Goal: Transaction & Acquisition: Purchase product/service

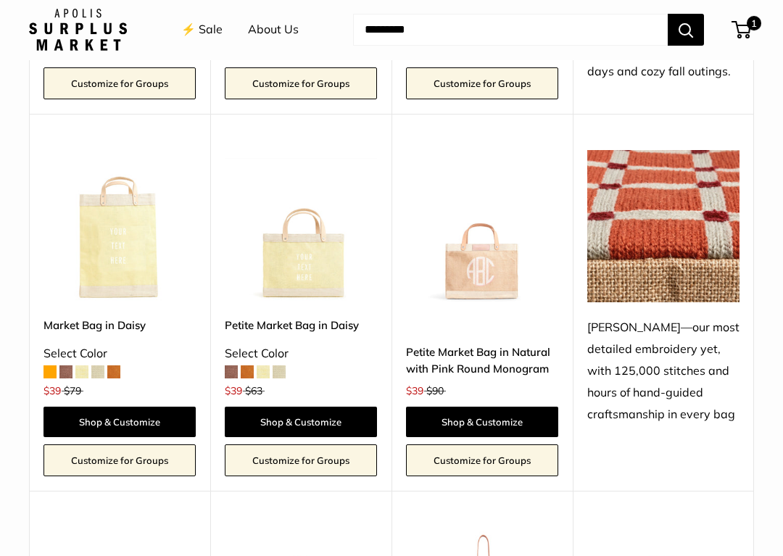
scroll to position [2000, 0]
click at [502, 344] on link "Petite Market Bag in Natural with Pink Round Monogram" at bounding box center [482, 361] width 152 height 34
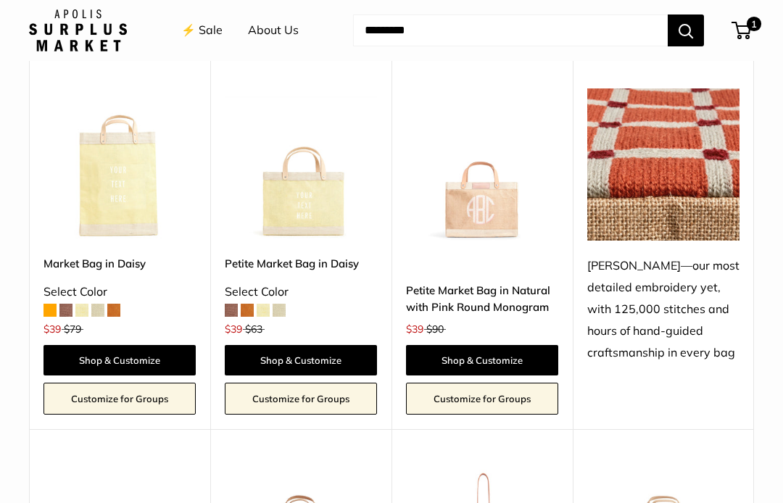
scroll to position [2058, 0]
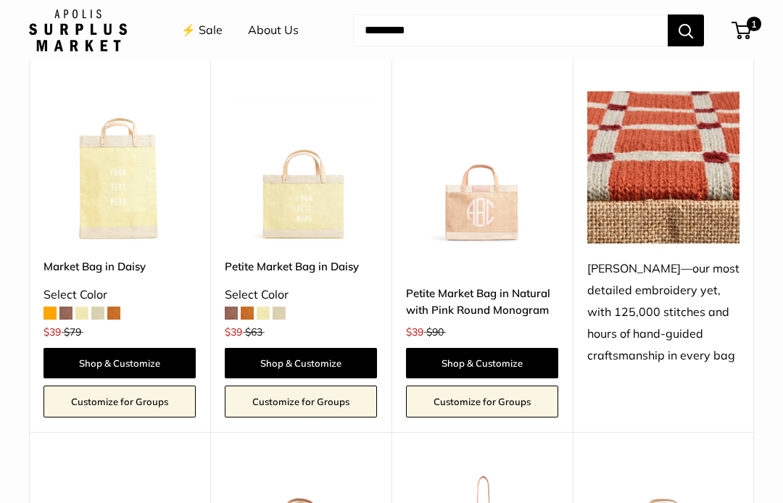
click at [505, 285] on link "Petite Market Bag in Natural with Pink Round Monogram" at bounding box center [482, 302] width 152 height 34
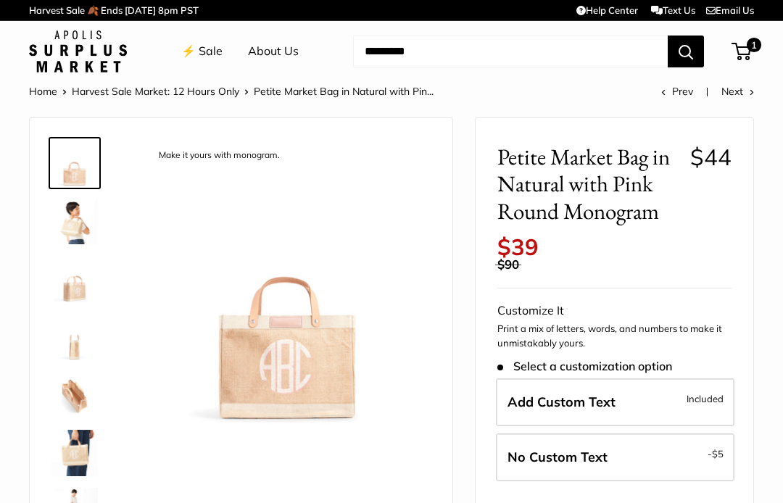
click at [618, 385] on label "Add Custom Text Included" at bounding box center [615, 402] width 238 height 48
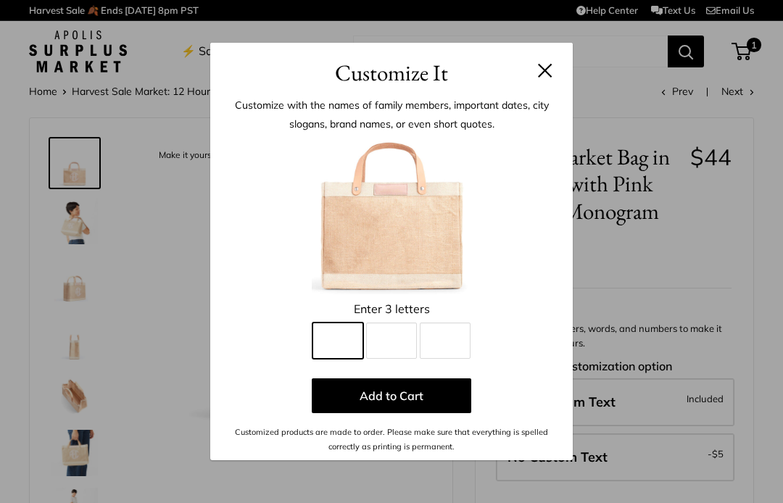
click at [336, 348] on input "Line 1" at bounding box center [337, 341] width 51 height 36
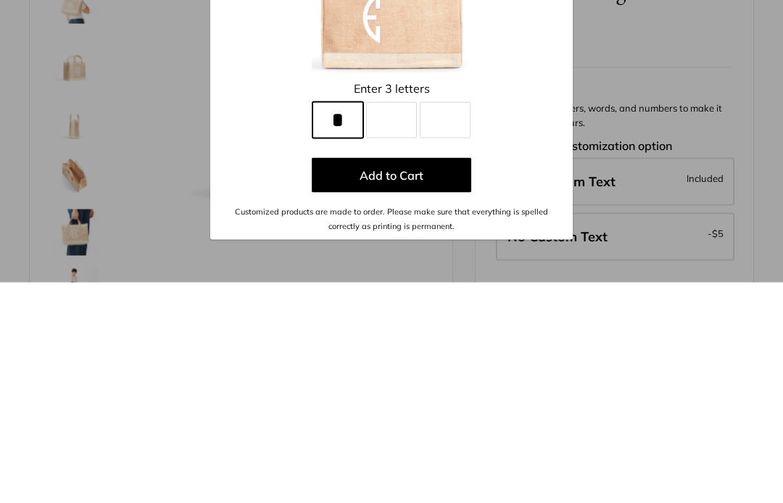
type input "*"
click at [399, 323] on input "Line 2" at bounding box center [391, 341] width 51 height 36
type input "*"
click at [455, 323] on input "Line 3" at bounding box center [445, 341] width 51 height 36
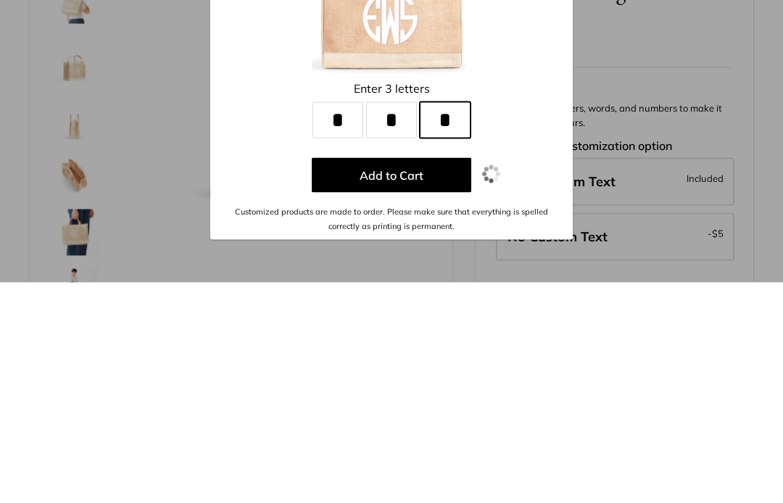
type input "*"
click at [409, 378] on button "Add to Cart" at bounding box center [391, 395] width 159 height 35
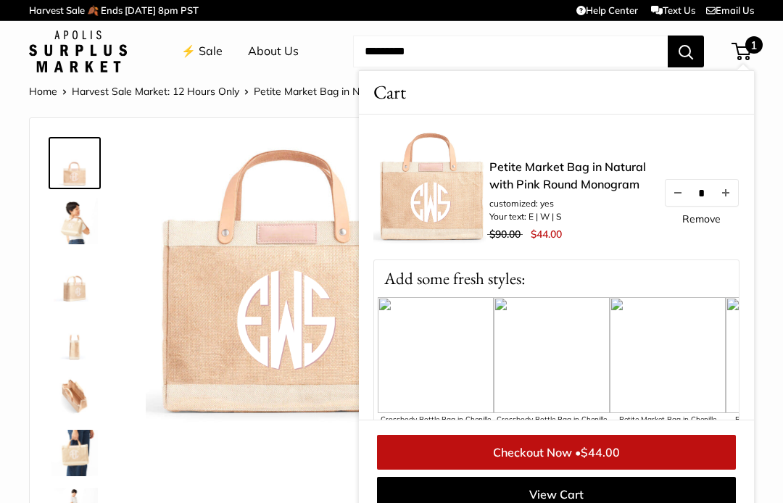
click at [69, 219] on img at bounding box center [74, 221] width 46 height 46
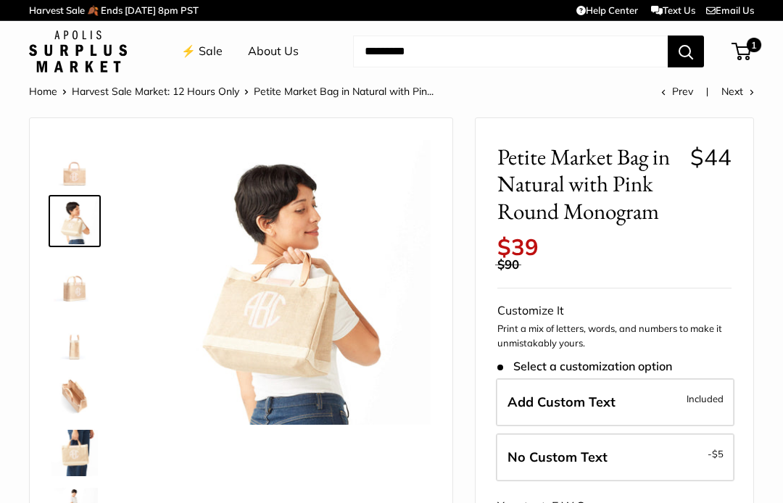
click at [67, 383] on img at bounding box center [74, 395] width 46 height 46
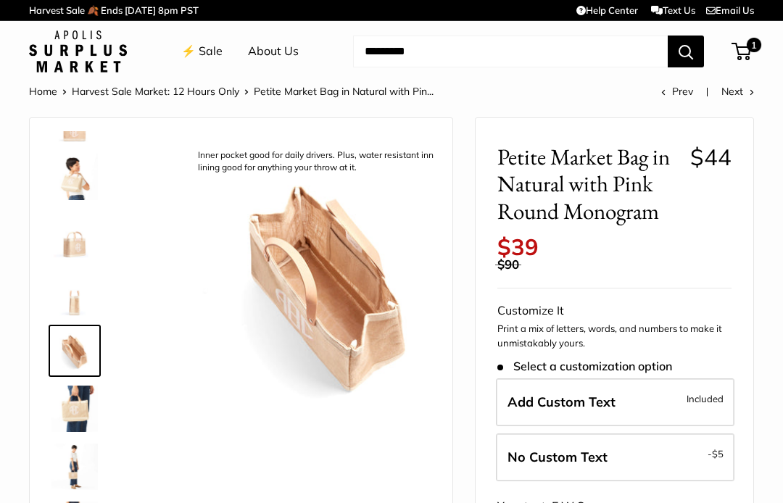
scroll to position [45, 0]
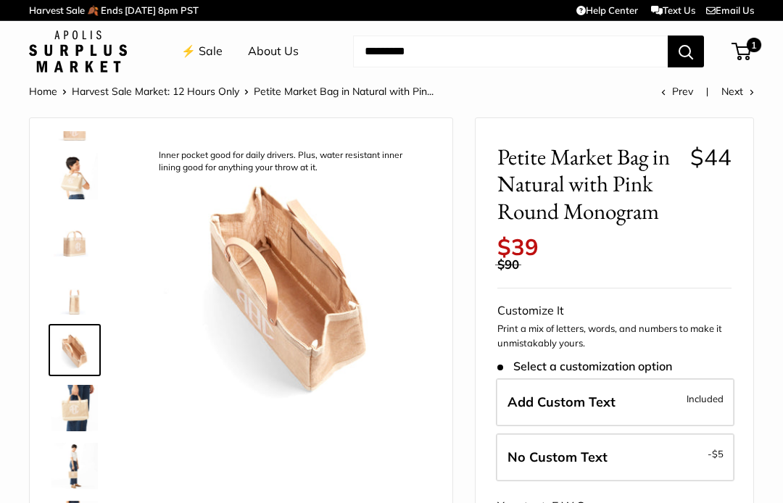
click at [75, 445] on img at bounding box center [74, 466] width 46 height 46
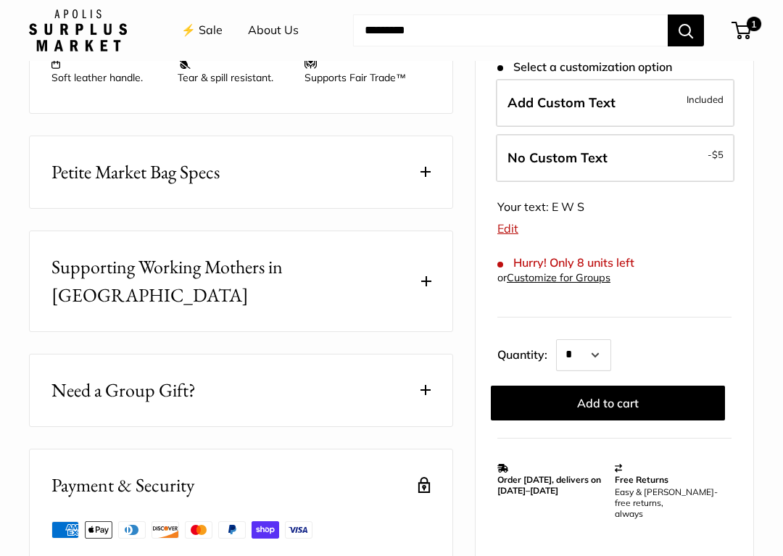
scroll to position [751, 0]
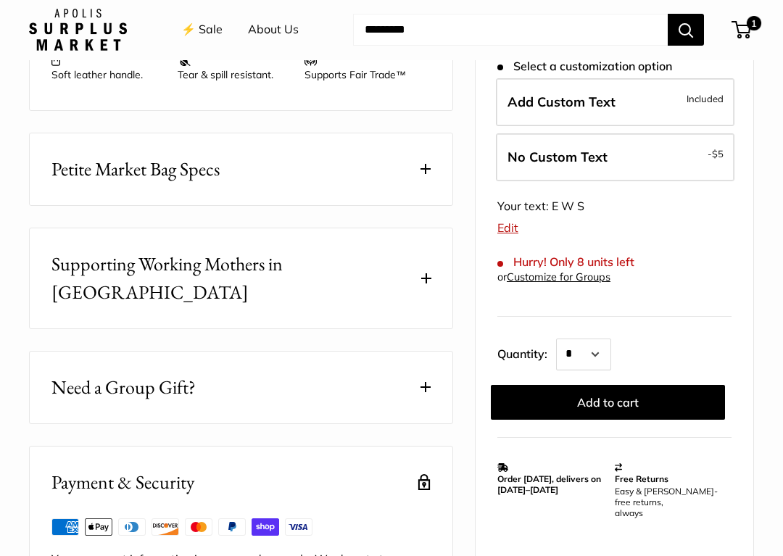
click at [624, 385] on button "Add to cart" at bounding box center [608, 402] width 234 height 35
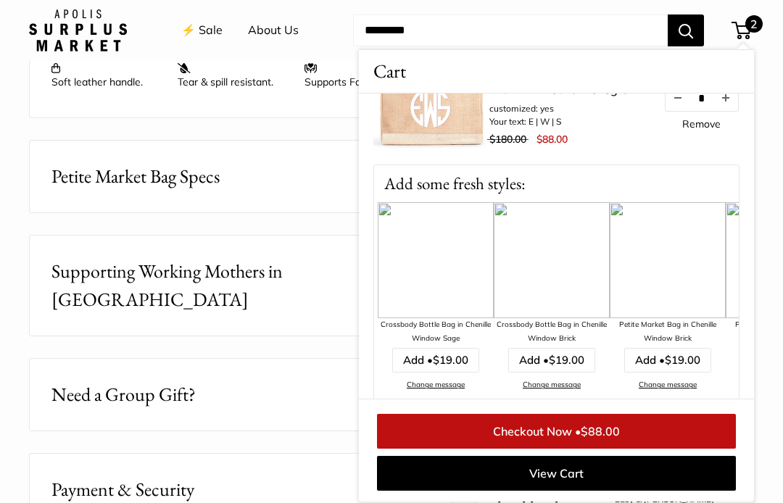
scroll to position [78, 0]
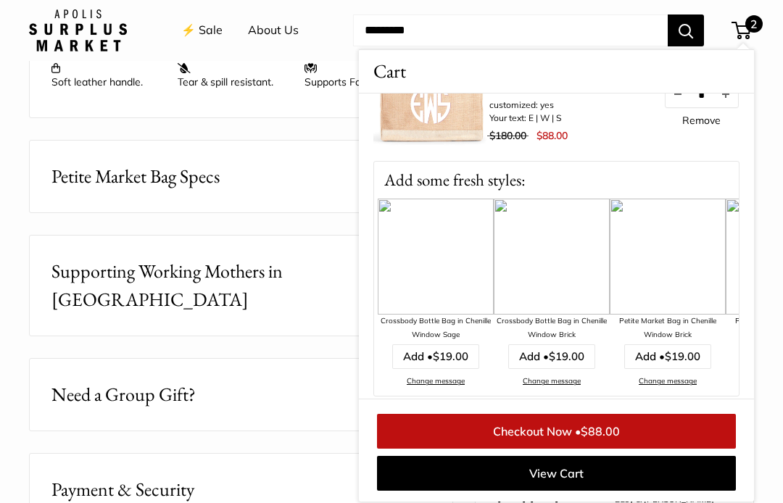
click at [682, 328] on div "Petite Market Bag in Chenille Window Brick" at bounding box center [668, 328] width 116 height 27
click at [658, 327] on div "Petite Market Bag in Chenille Window Brick" at bounding box center [668, 328] width 116 height 27
click at [689, 336] on div "Petite Market Bag in Chenille Window Brick" at bounding box center [668, 328] width 116 height 27
click at [688, 335] on div "Petite Market Bag in Chenille Window Brick" at bounding box center [668, 328] width 116 height 27
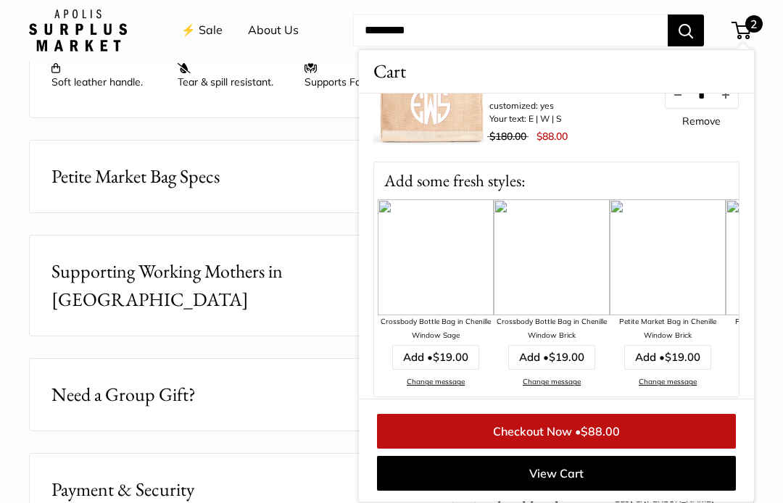
click at [684, 254] on img at bounding box center [668, 257] width 116 height 116
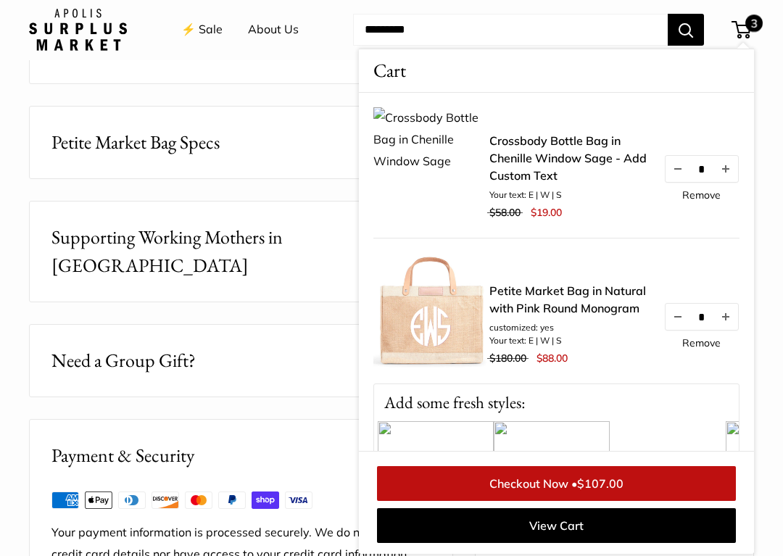
scroll to position [786, 0]
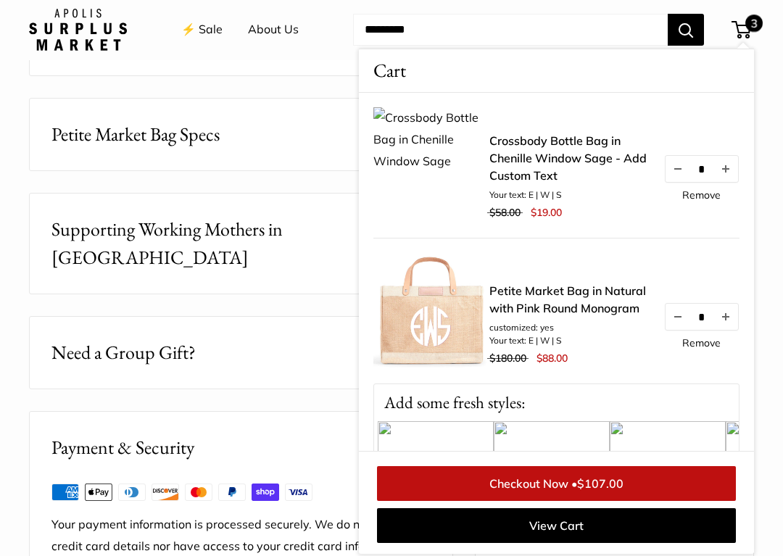
click at [67, 130] on span "Petite Market Bag Specs" at bounding box center [135, 135] width 168 height 28
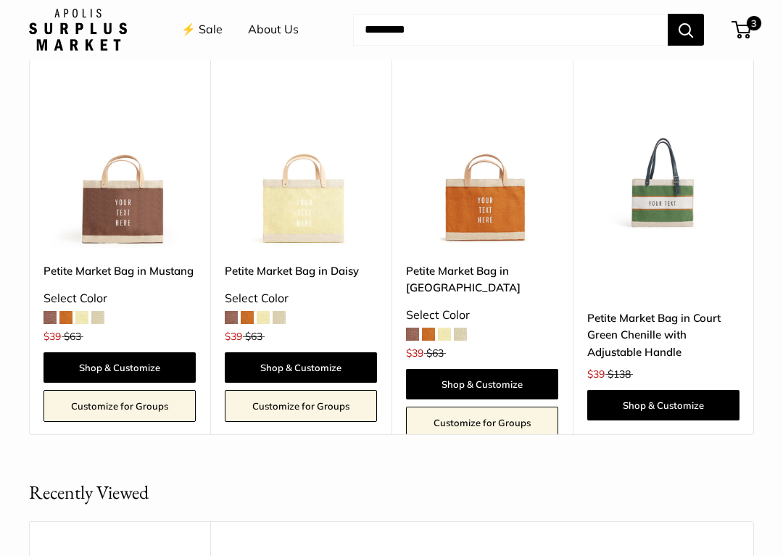
scroll to position [1576, 0]
click at [103, 311] on span at bounding box center [97, 317] width 13 height 13
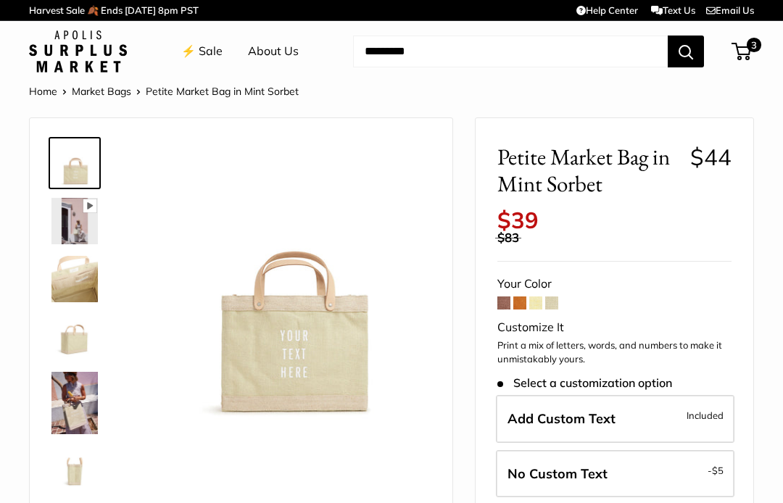
click at [507, 296] on span at bounding box center [503, 302] width 13 height 13
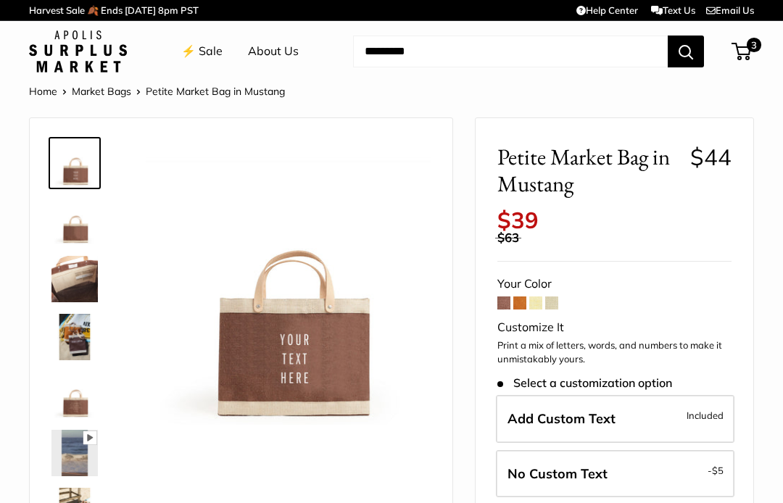
click at [535, 296] on span at bounding box center [535, 302] width 13 height 13
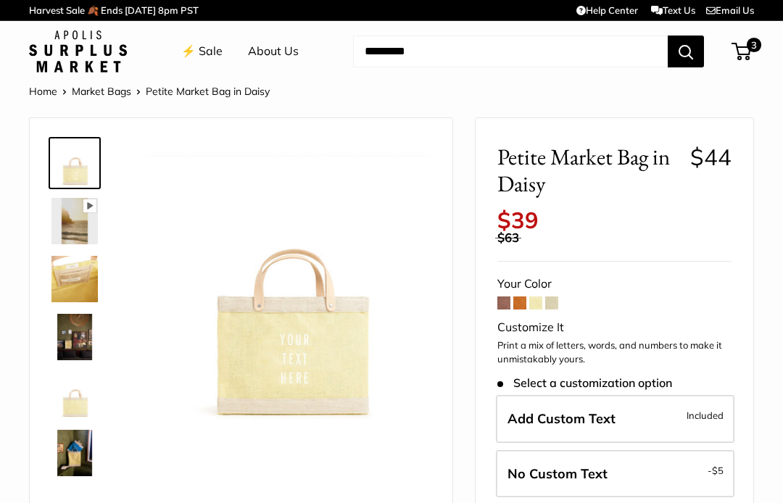
click at [751, 52] on span "3" at bounding box center [754, 45] width 14 height 14
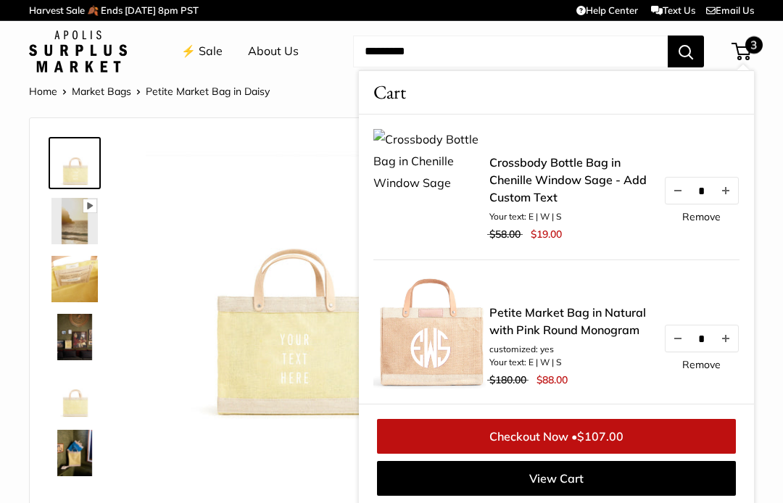
click at [573, 482] on link "View Cart" at bounding box center [556, 478] width 359 height 35
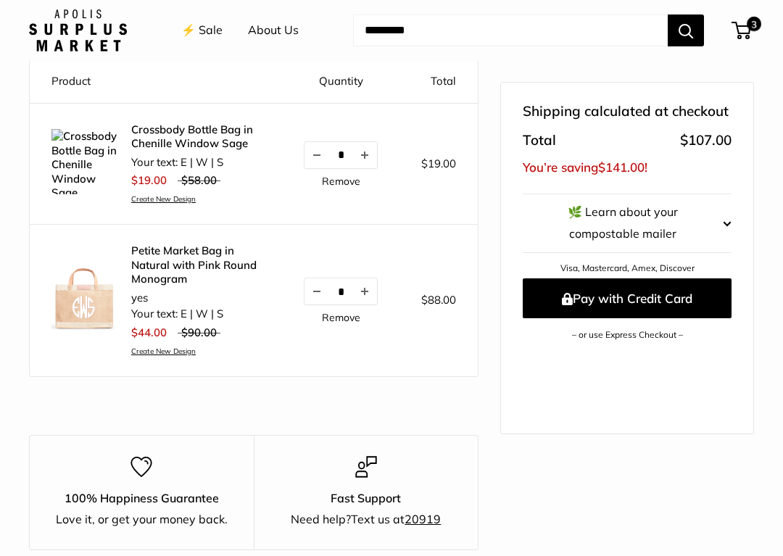
scroll to position [176, 0]
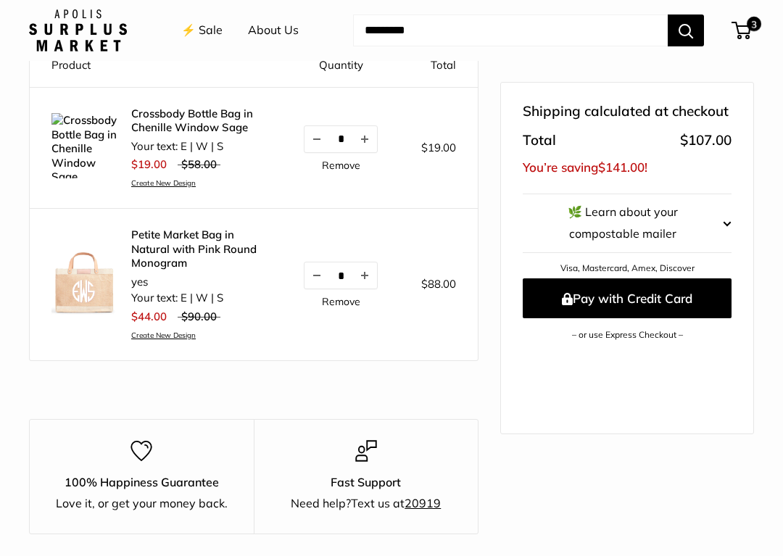
click at [346, 164] on link "Remove" at bounding box center [341, 165] width 38 height 10
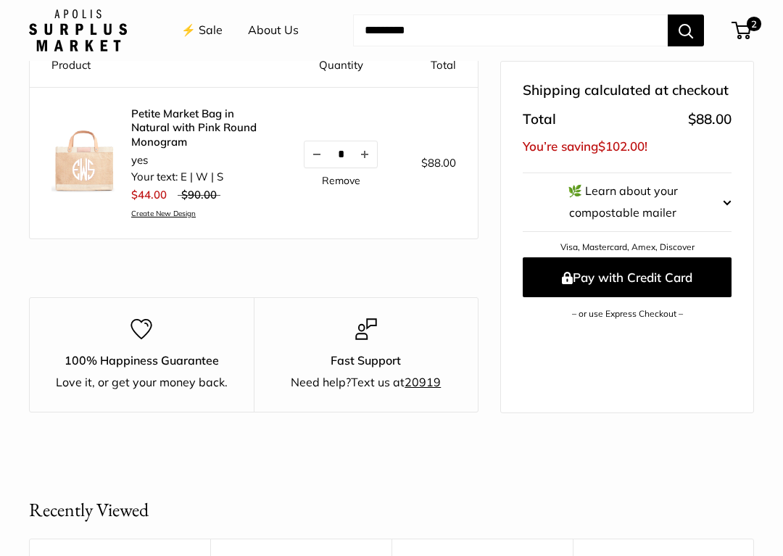
click at [320, 154] on button "Decrease quantity by 1" at bounding box center [316, 154] width 25 height 26
click at [624, 257] on button "Pay with Credit Card" at bounding box center [627, 277] width 209 height 40
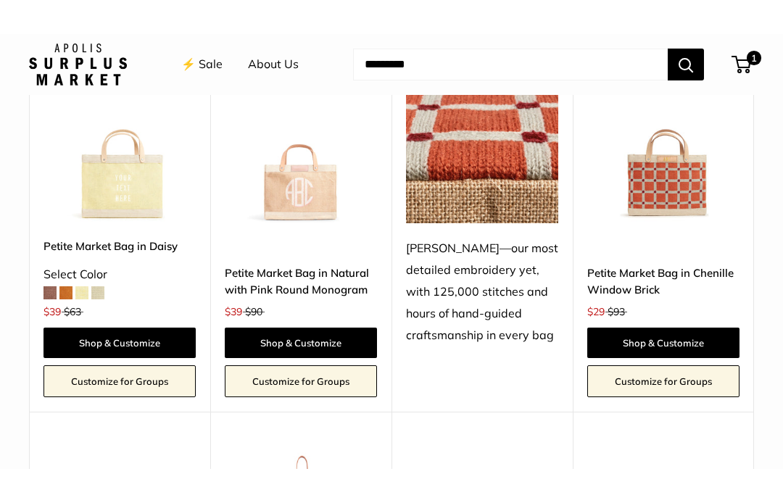
scroll to position [2114, 0]
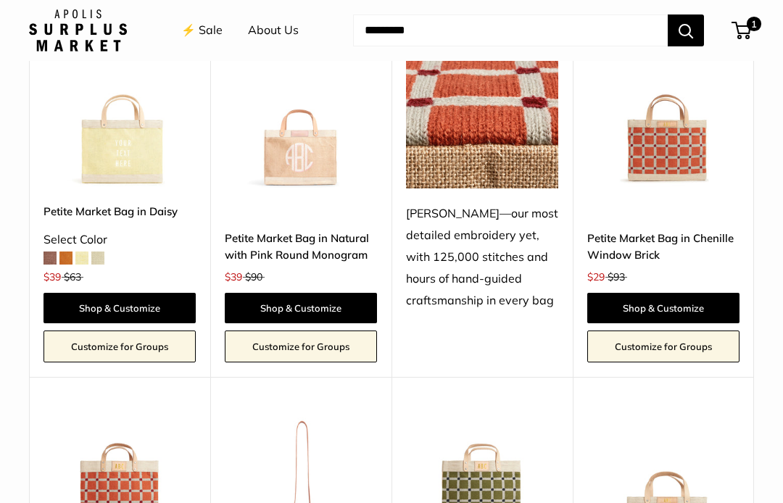
click at [751, 30] on span "1" at bounding box center [754, 24] width 14 height 14
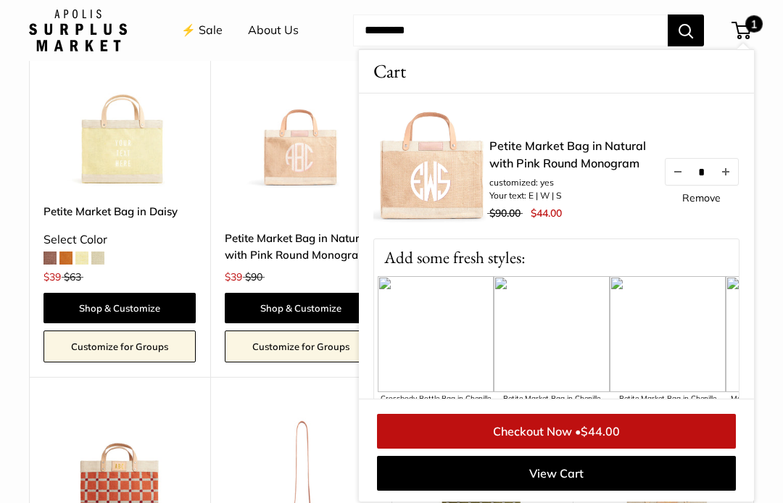
click at [751, 33] on span "1" at bounding box center [753, 23] width 17 height 17
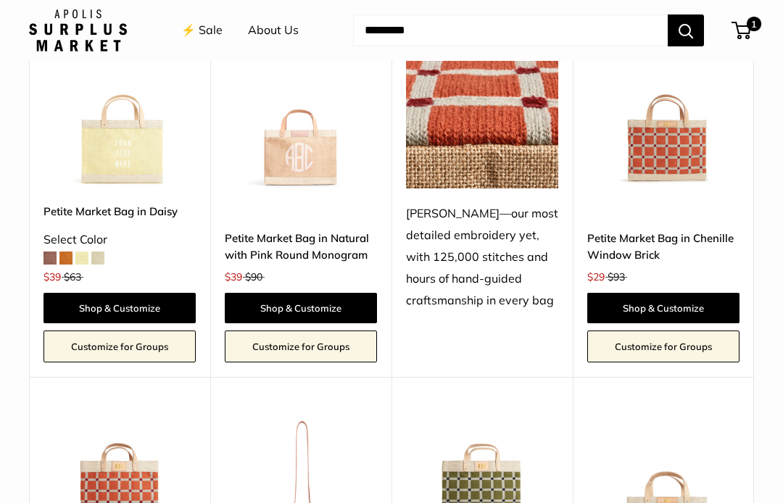
click at [758, 25] on span "1" at bounding box center [754, 24] width 14 height 14
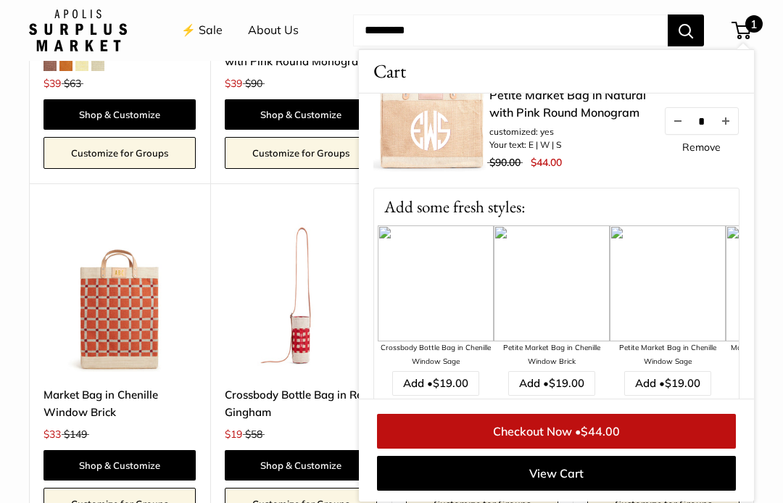
scroll to position [49, 0]
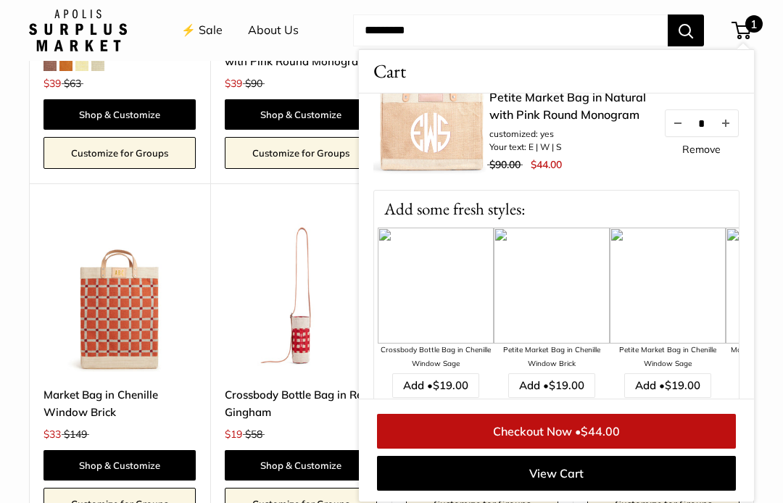
click at [465, 132] on img at bounding box center [431, 117] width 116 height 116
click at [450, 157] on img at bounding box center [431, 117] width 116 height 116
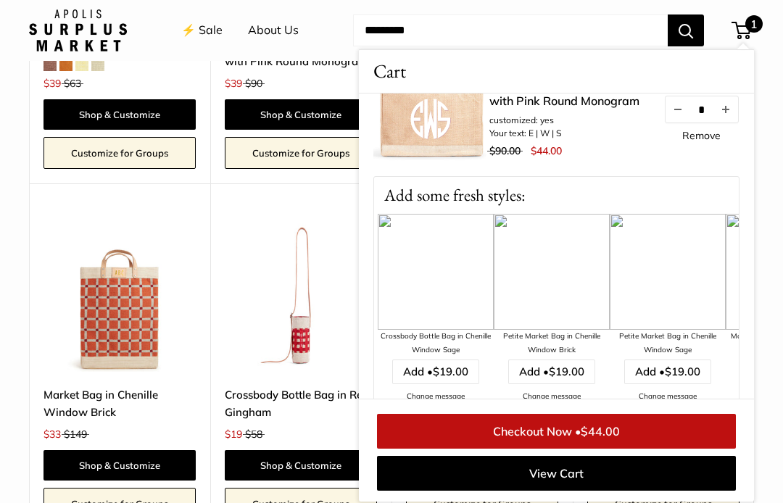
scroll to position [0, 0]
